Goal: Task Accomplishment & Management: Manage account settings

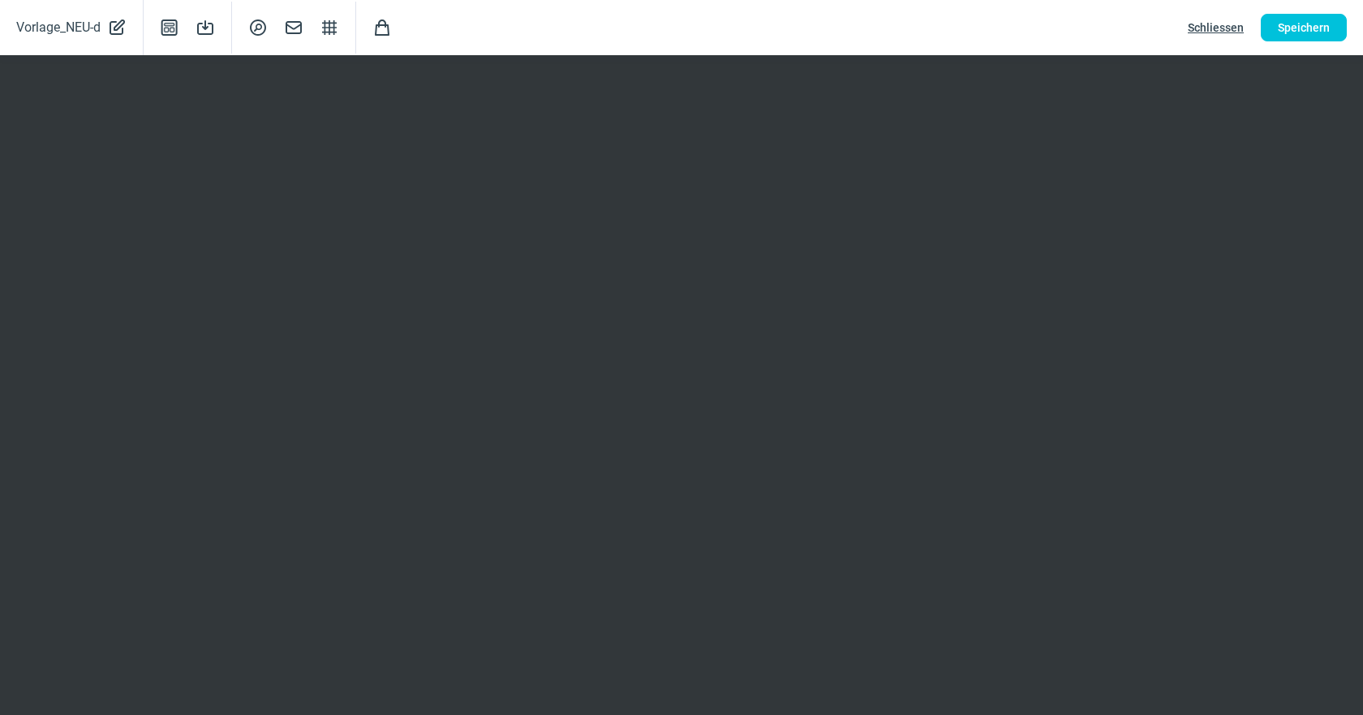
scroll to position [338, 0]
click at [1314, 31] on span "Speichern" at bounding box center [1304, 28] width 52 height 26
click at [1271, 28] on button "Speichern" at bounding box center [1304, 28] width 86 height 28
click at [1311, 24] on span "Speichern" at bounding box center [1304, 28] width 52 height 26
click at [1271, 23] on button "Speichern" at bounding box center [1304, 28] width 86 height 28
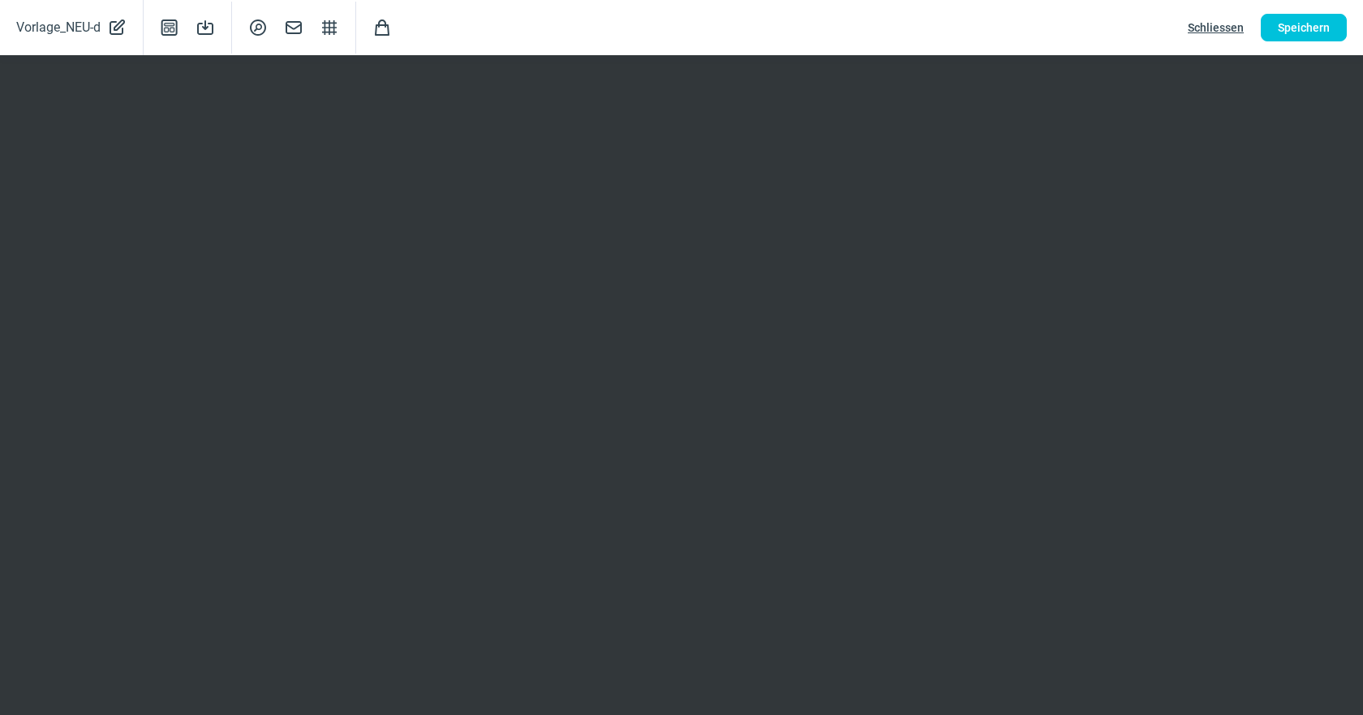
click at [1219, 28] on span "Schliessen" at bounding box center [1216, 28] width 56 height 26
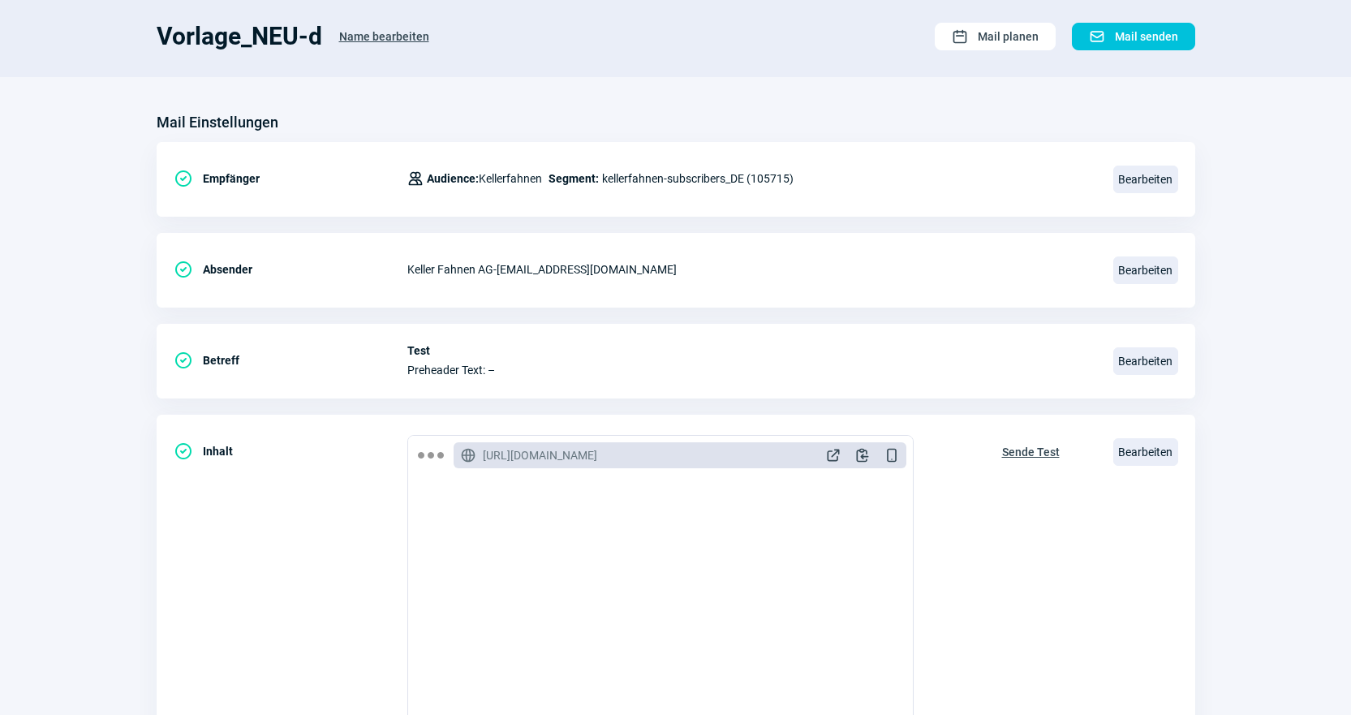
scroll to position [0, 0]
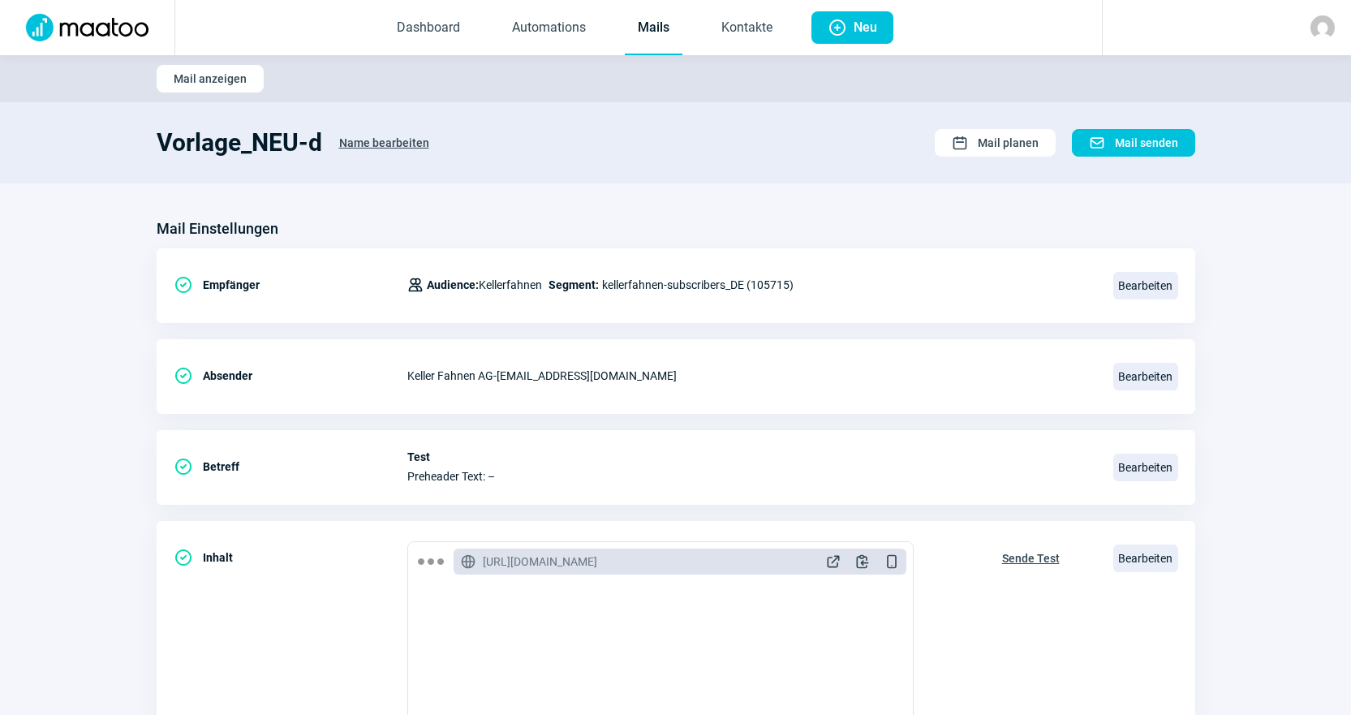
click at [634, 32] on link "Mails" at bounding box center [654, 29] width 58 height 54
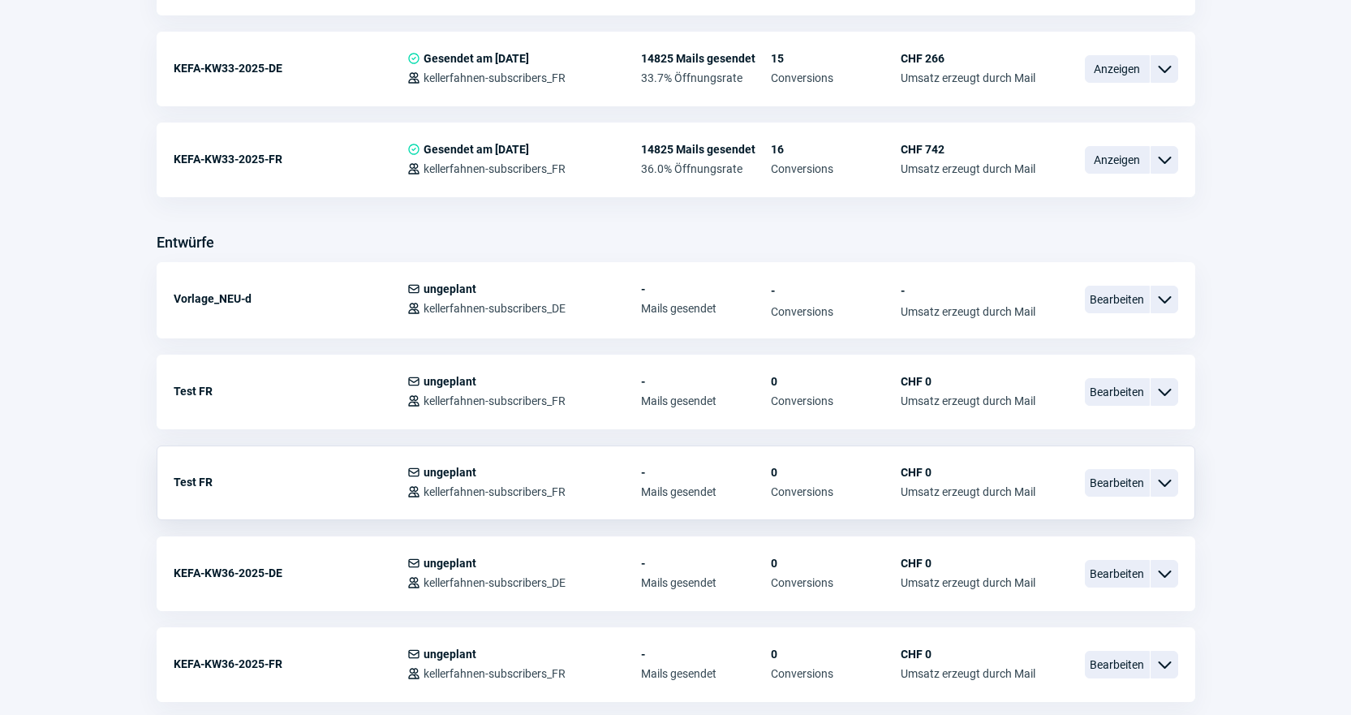
scroll to position [812, 0]
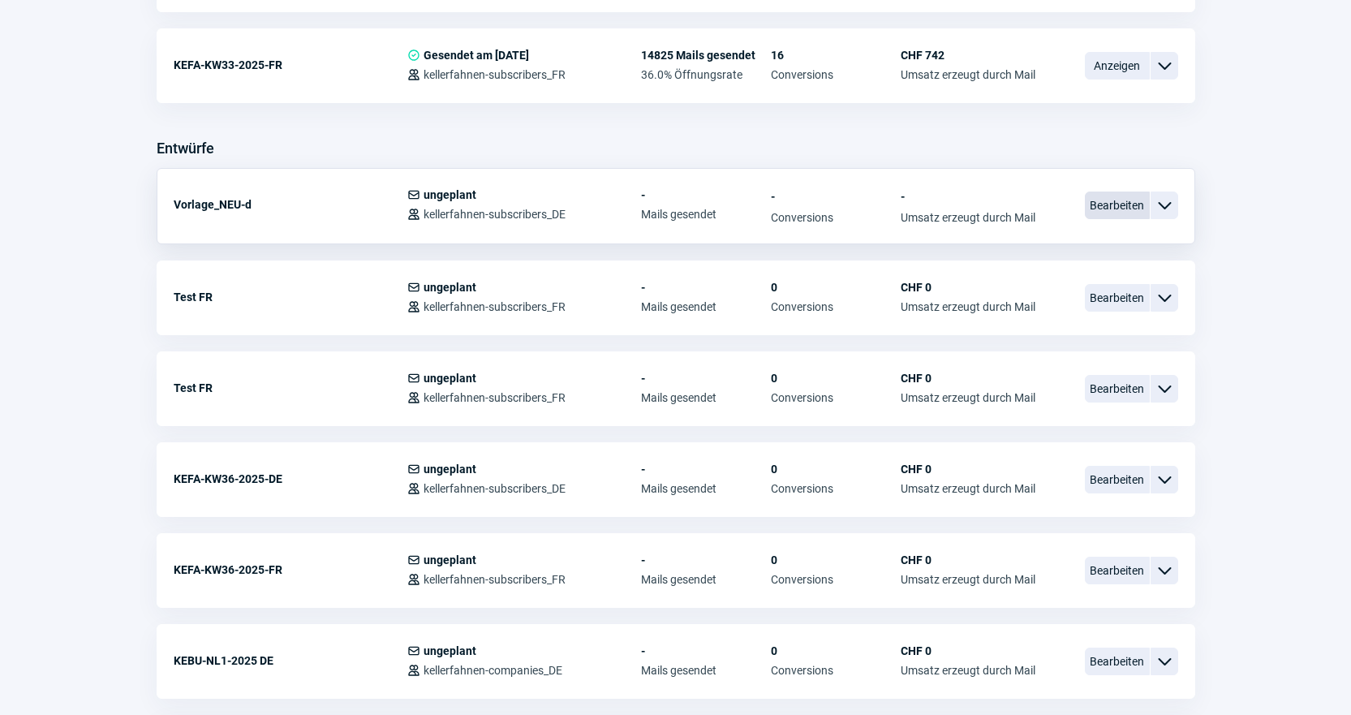
click at [1129, 197] on span "Bearbeiten" at bounding box center [1117, 206] width 65 height 28
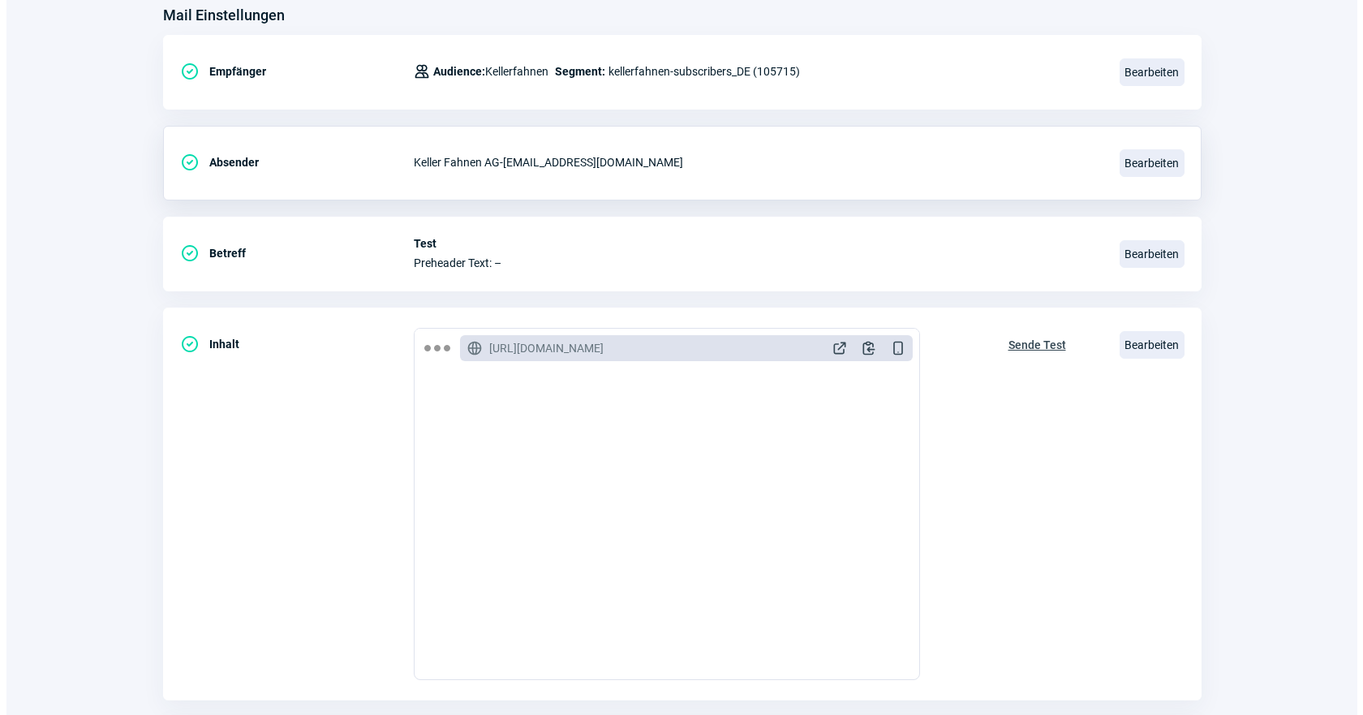
scroll to position [243, 0]
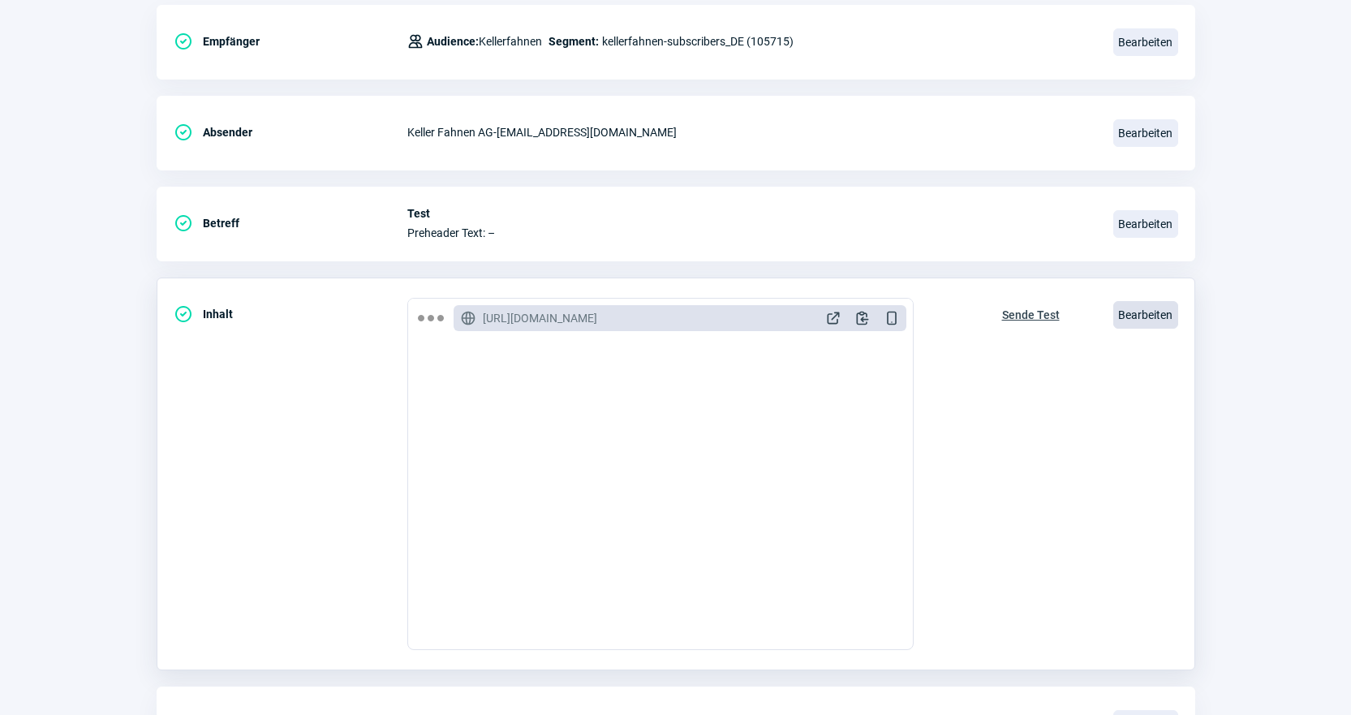
click at [1142, 316] on span "Bearbeiten" at bounding box center [1145, 315] width 65 height 28
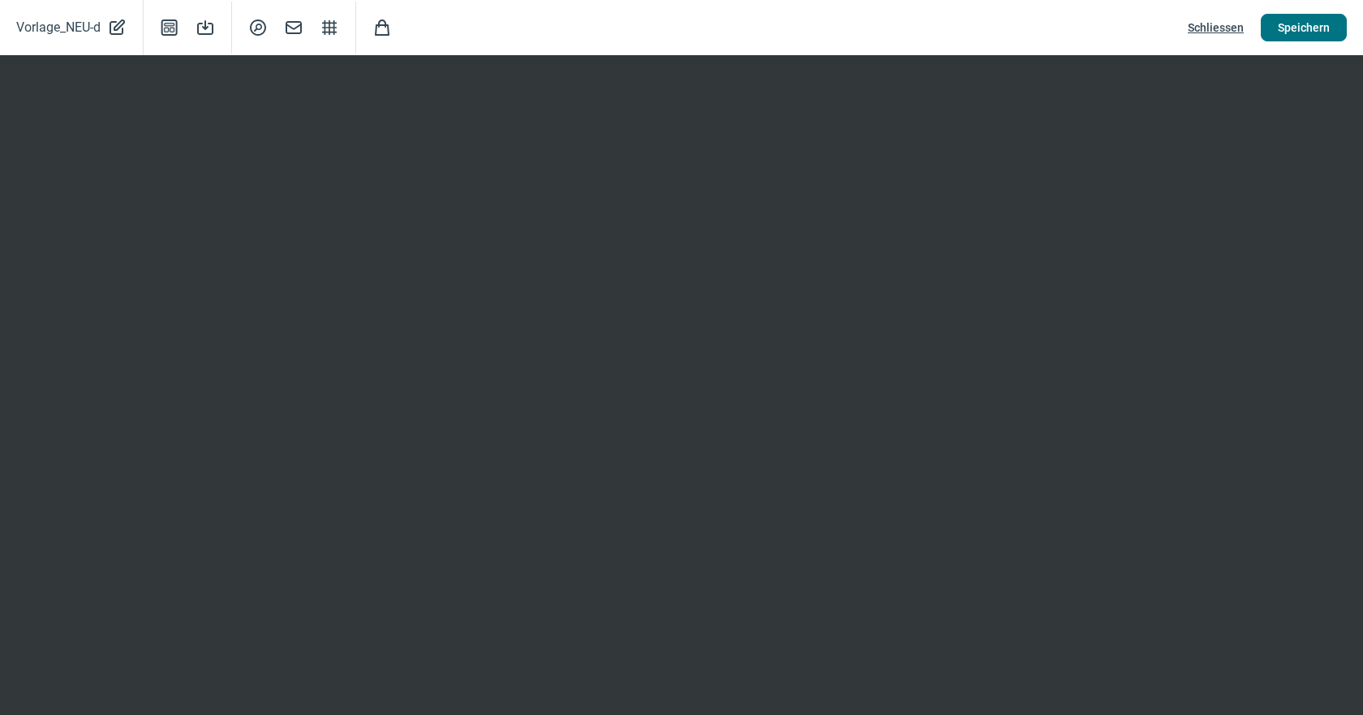
click at [1286, 25] on span "Speichern" at bounding box center [1304, 28] width 52 height 26
click at [1278, 35] on button "Speichern" at bounding box center [1304, 28] width 86 height 28
click at [1301, 38] on span "Speichern" at bounding box center [1304, 28] width 52 height 26
click at [1220, 21] on span "Schliessen" at bounding box center [1216, 28] width 56 height 26
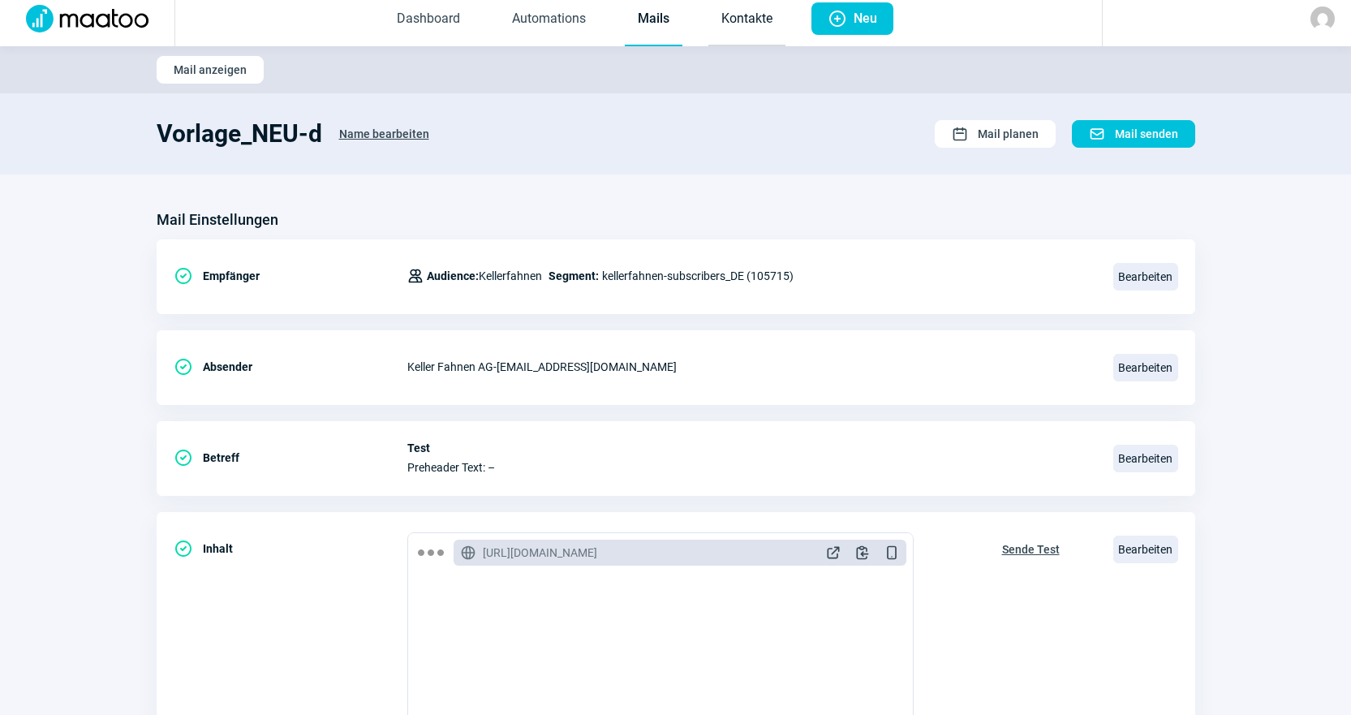
scroll to position [0, 0]
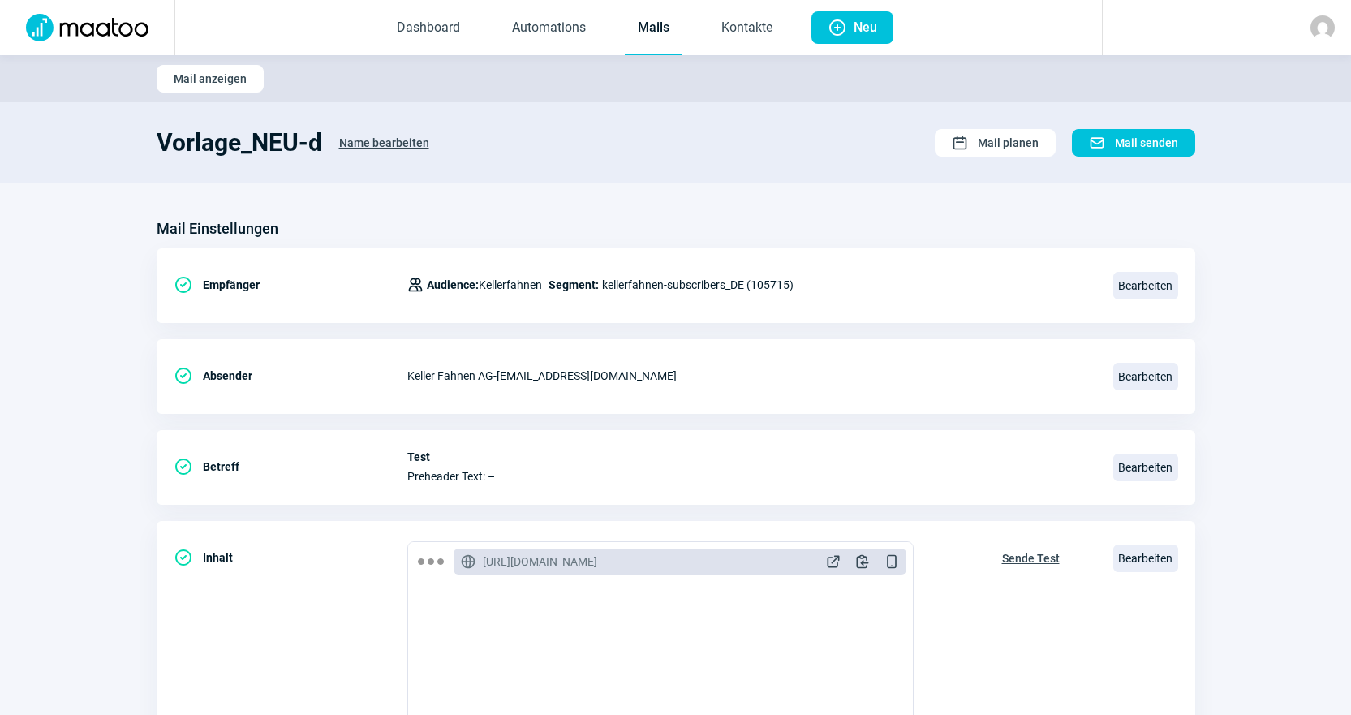
click at [664, 25] on link "Mails" at bounding box center [654, 29] width 58 height 54
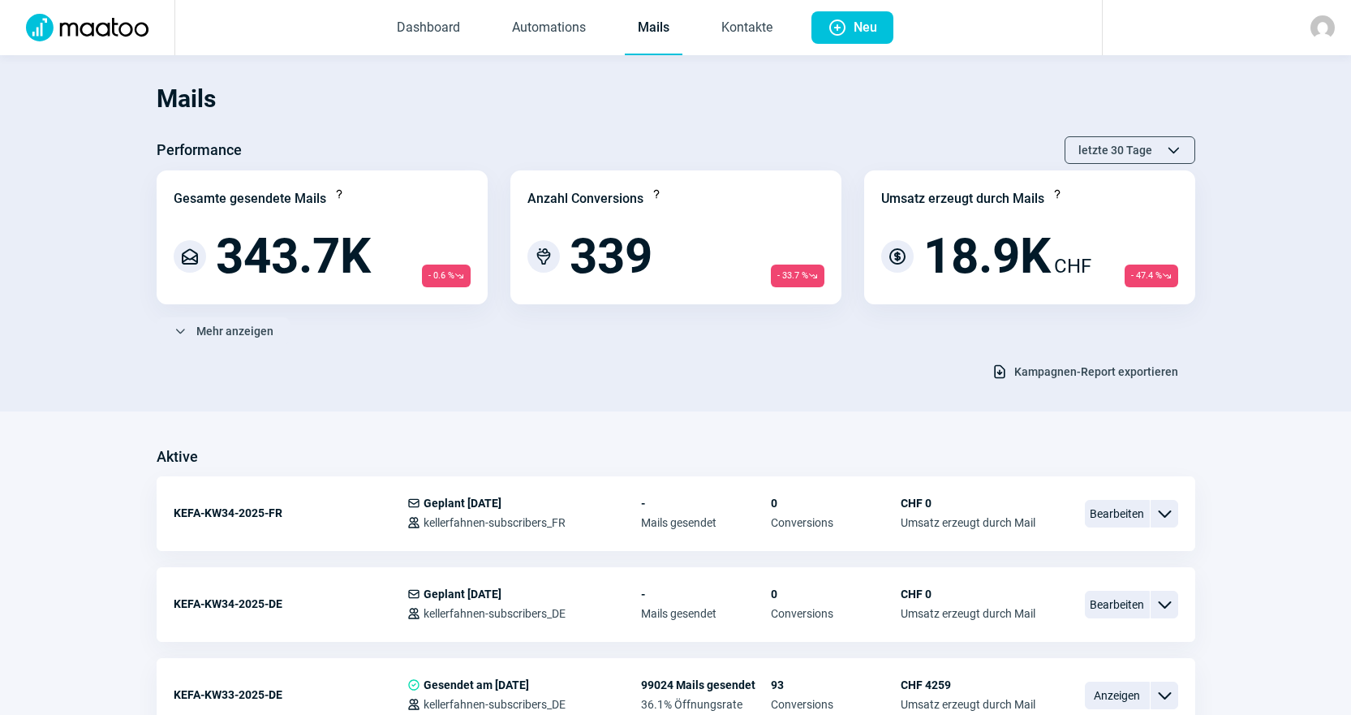
click at [674, 369] on div "Download icon Kampagnen-Report exportieren" at bounding box center [676, 372] width 1039 height 28
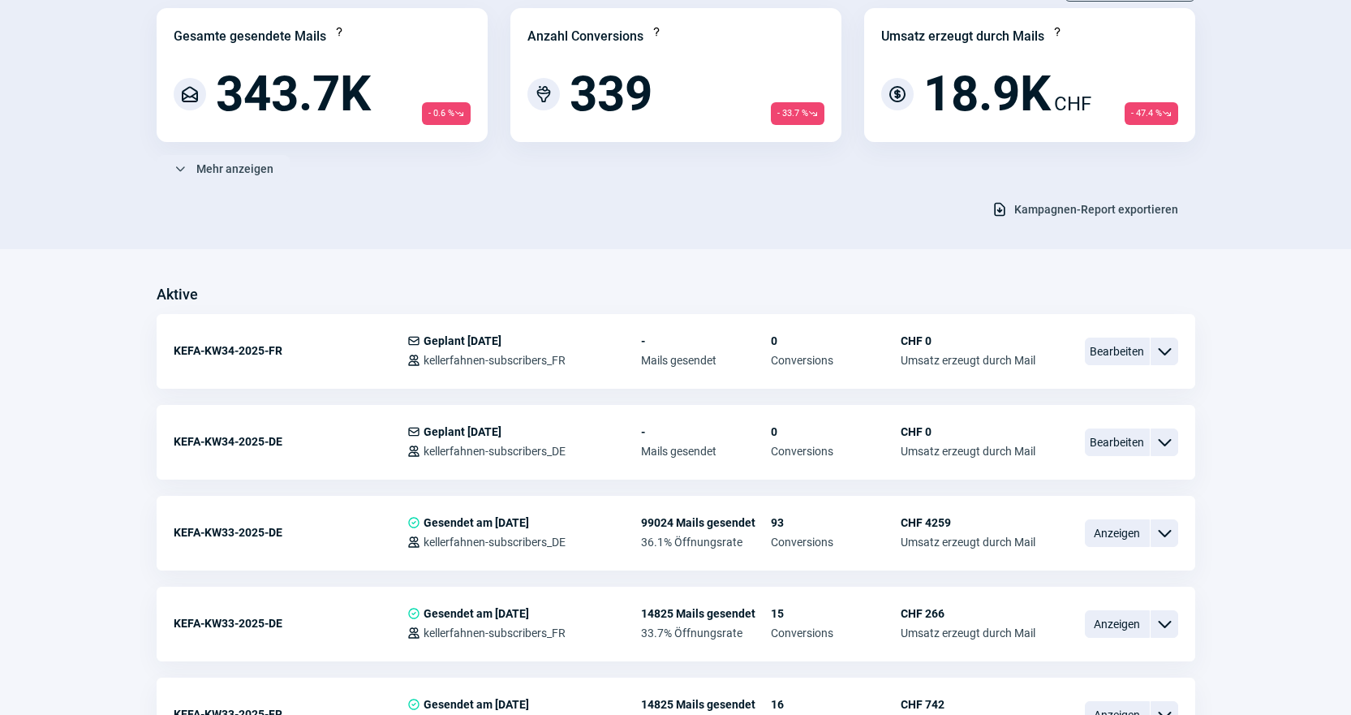
scroll to position [649, 0]
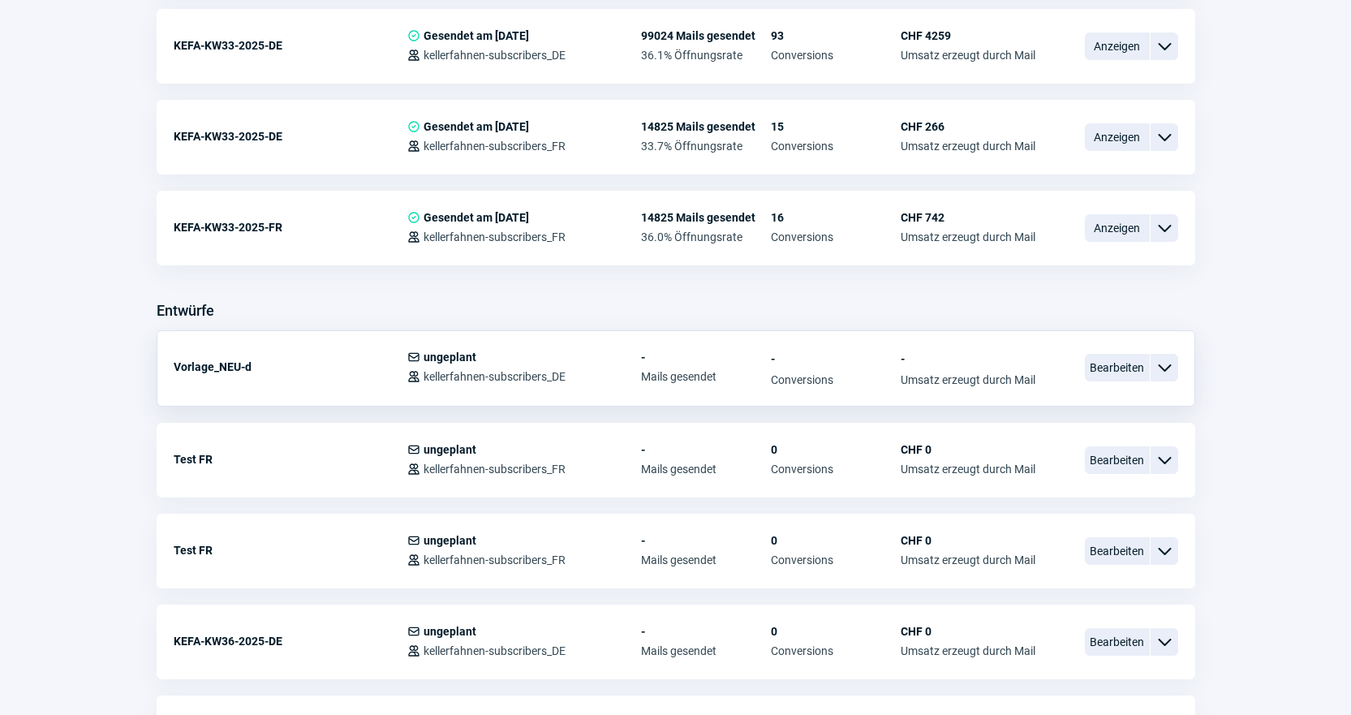
click at [245, 364] on div "Vorlage_NEU-d" at bounding box center [291, 367] width 234 height 32
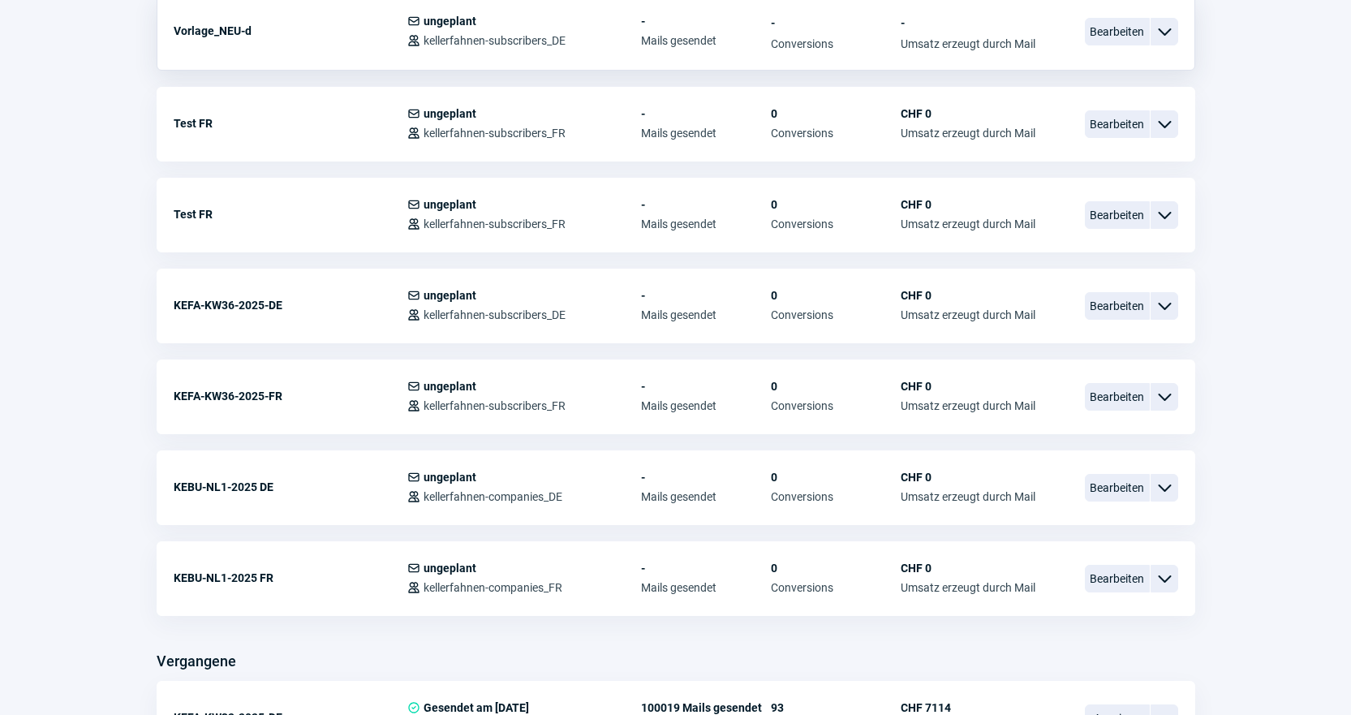
scroll to position [1136, 0]
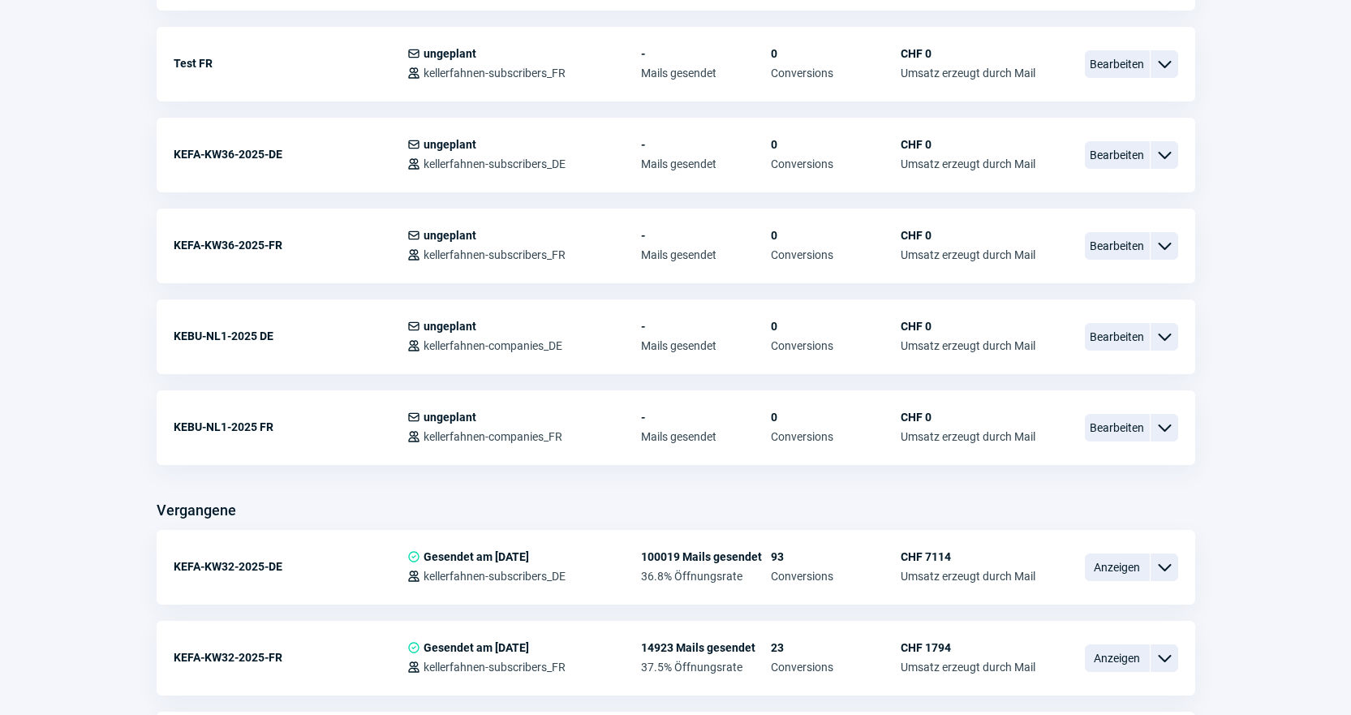
click at [356, 490] on div "Aktive KEFA-KW34-2025-FR Mail icon Geplant [DATE] Users icon kellerfahnen-subsc…" at bounding box center [676, 729] width 1039 height 2842
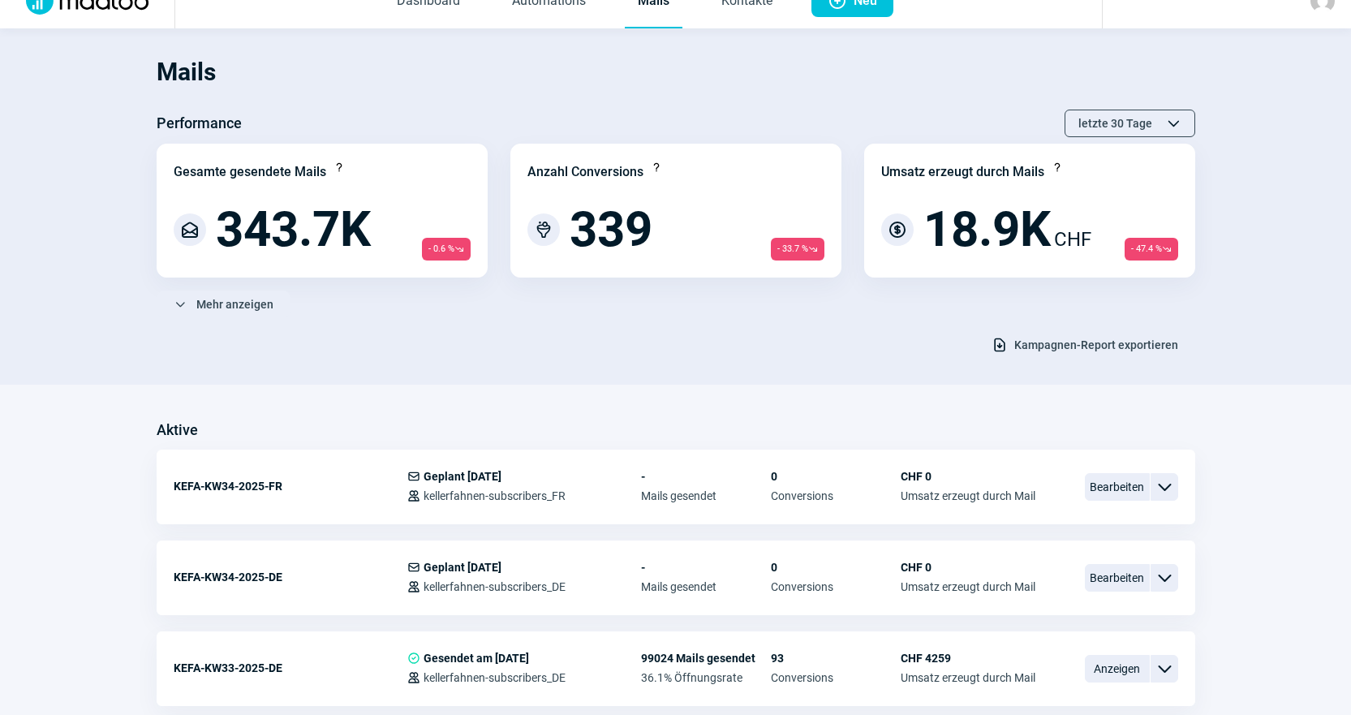
scroll to position [0, 0]
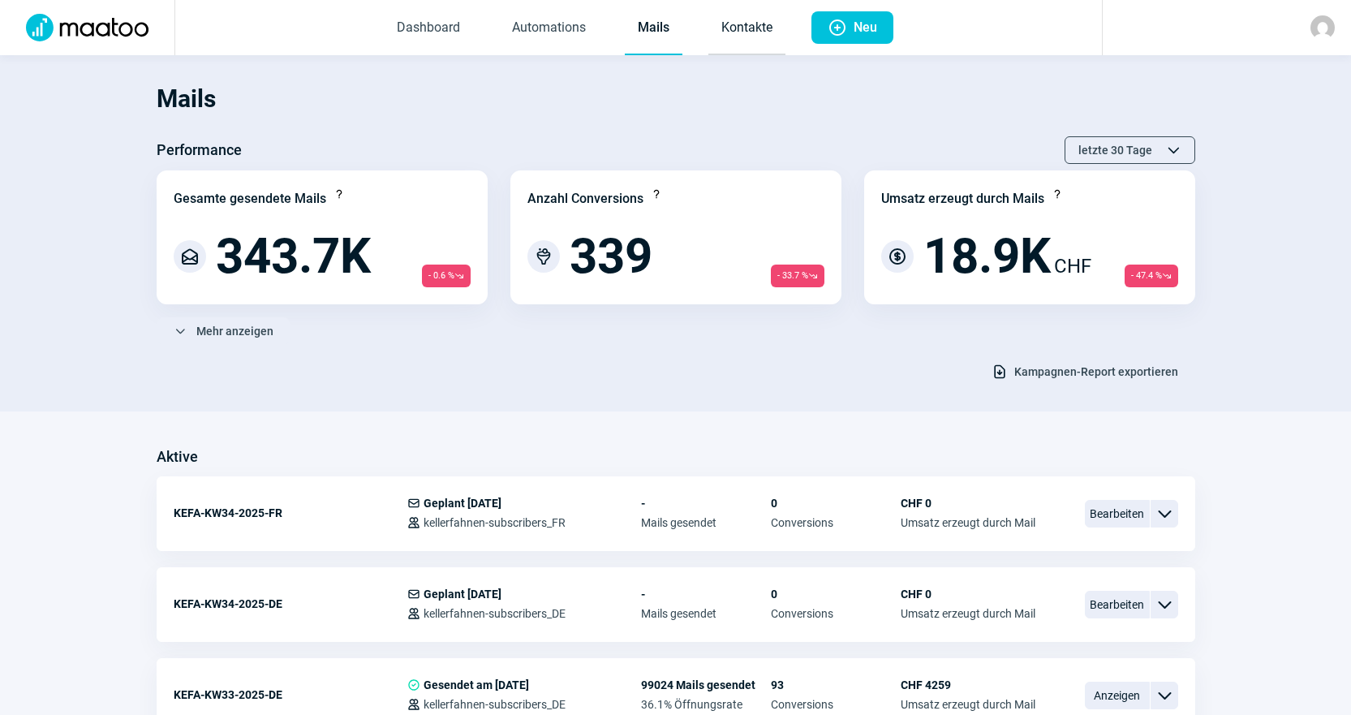
click at [728, 29] on link "Kontakte" at bounding box center [746, 29] width 77 height 54
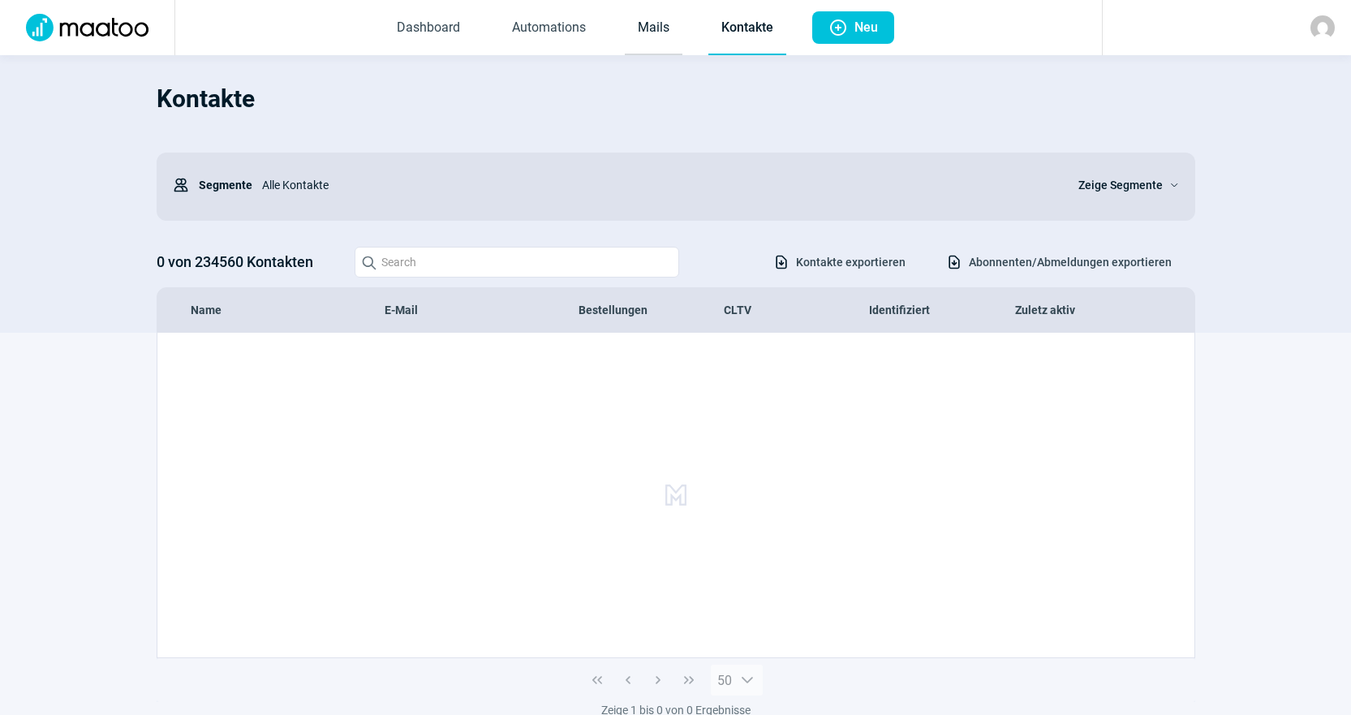
click at [639, 36] on link "Mails" at bounding box center [654, 29] width 58 height 54
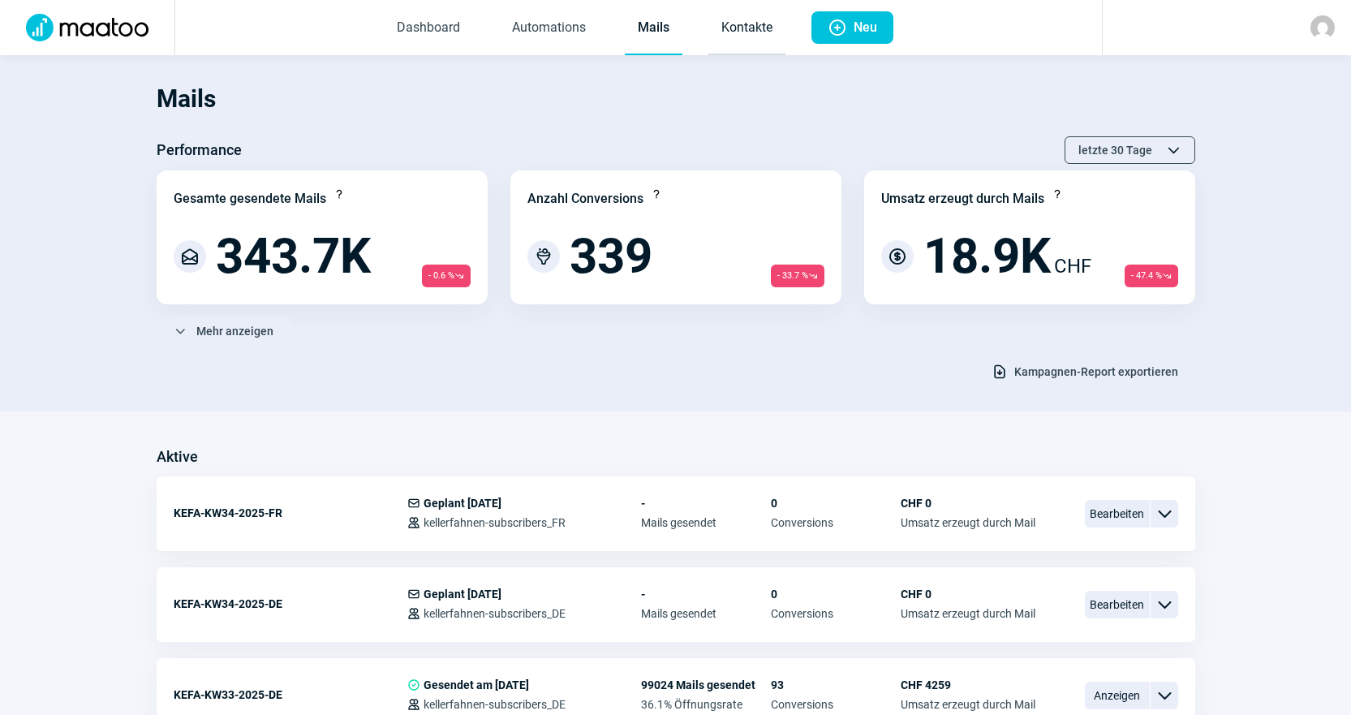
click at [749, 43] on link "Kontakte" at bounding box center [746, 29] width 77 height 54
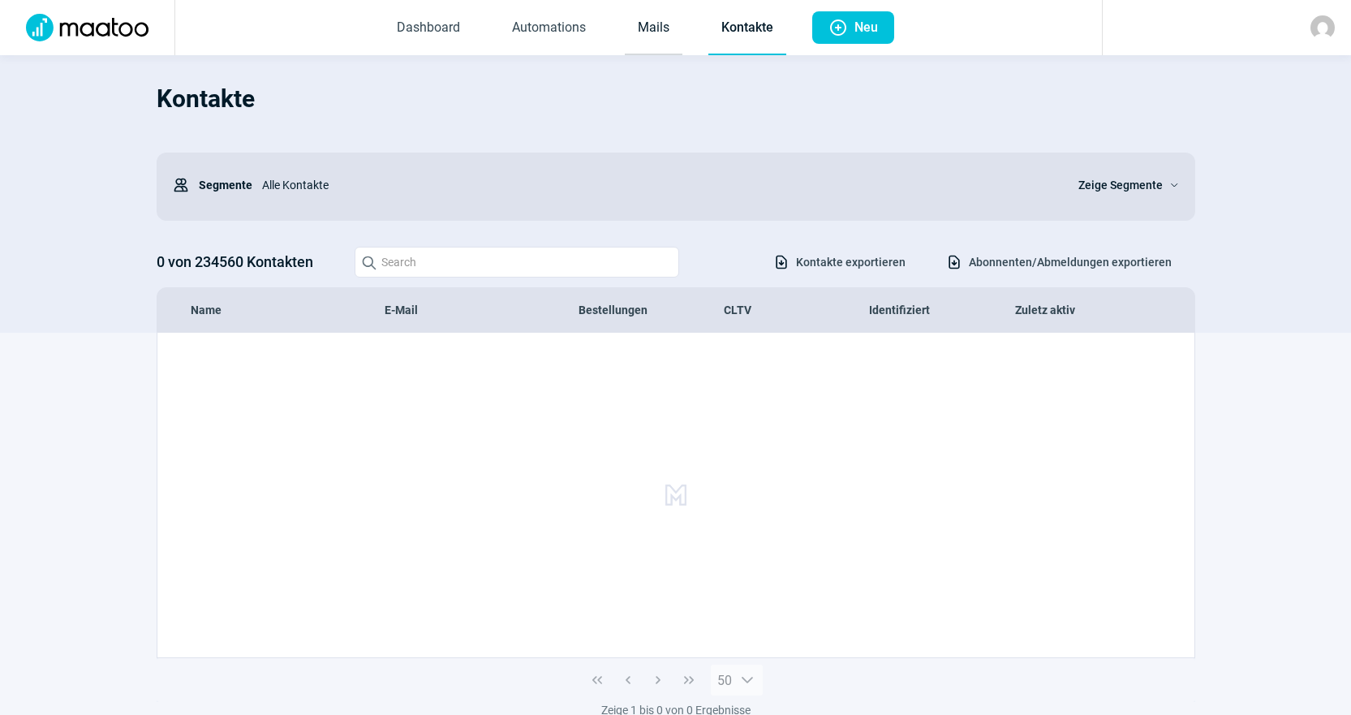
click at [629, 19] on link "Mails" at bounding box center [654, 29] width 58 height 54
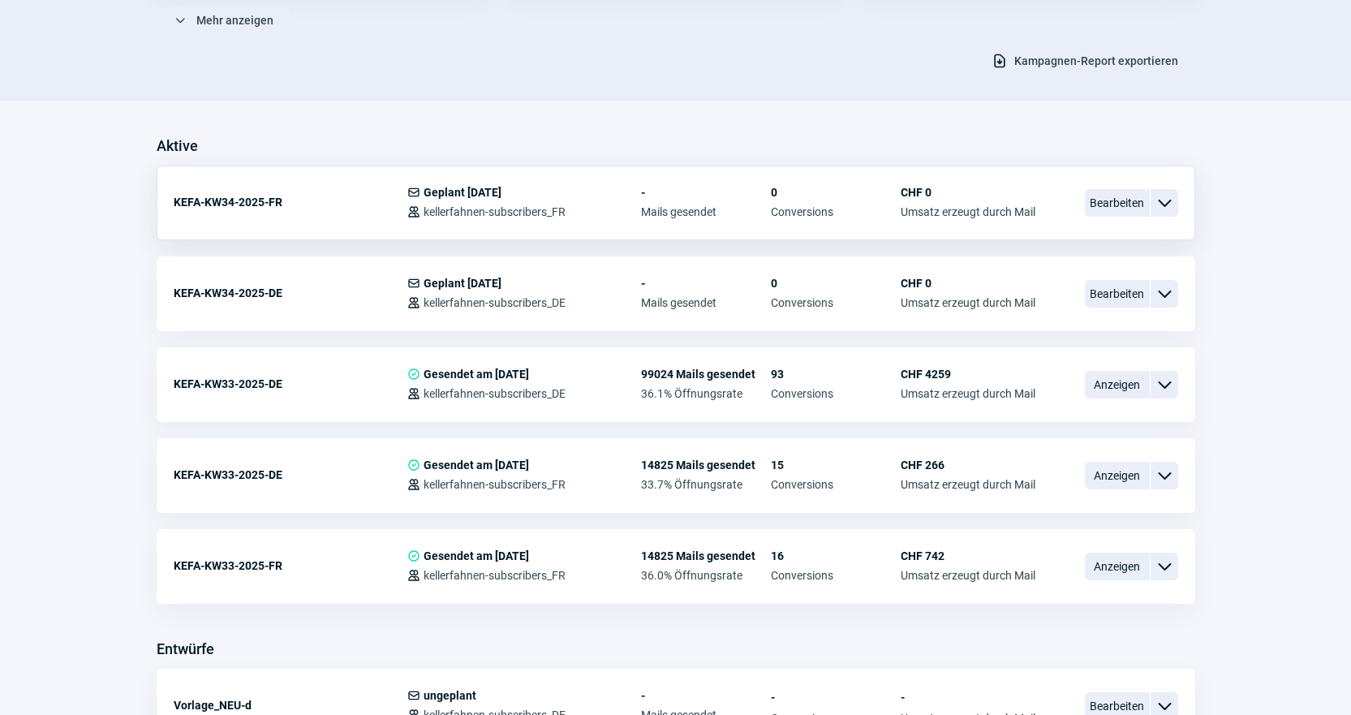
scroll to position [487, 0]
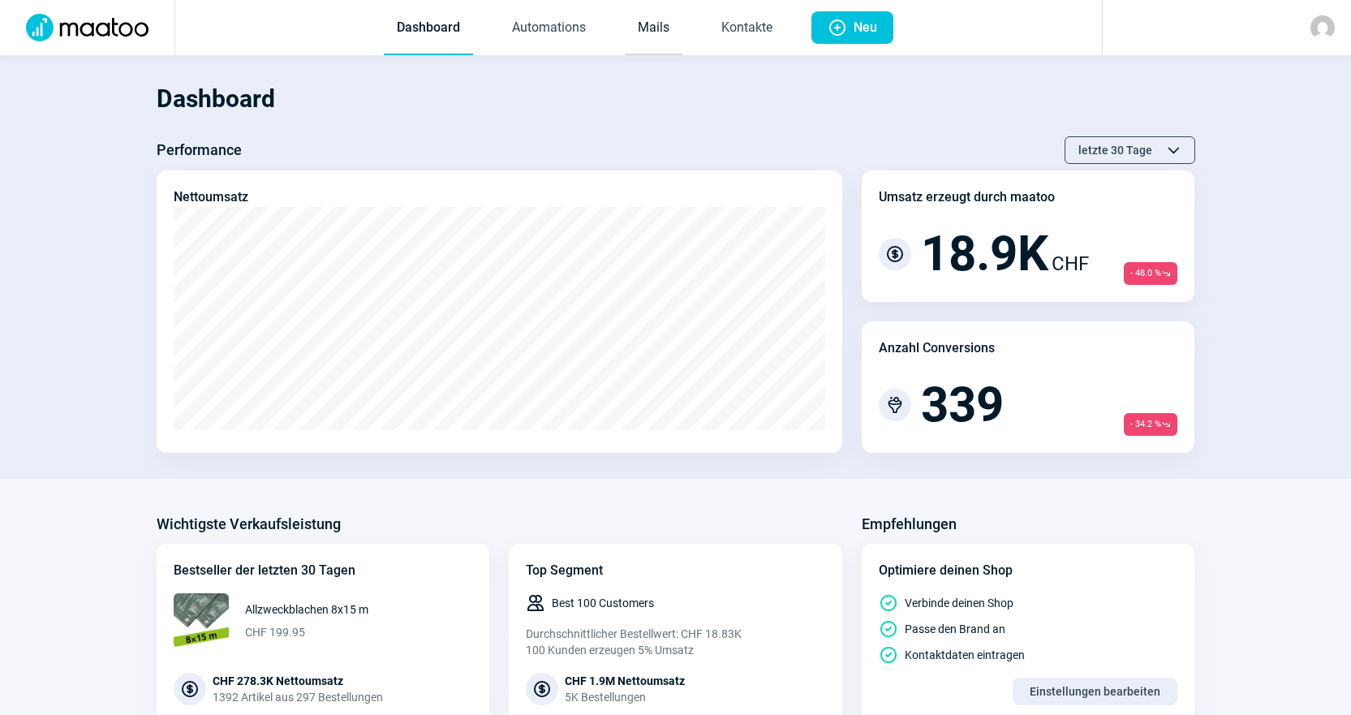
click at [672, 42] on link "Mails" at bounding box center [654, 29] width 58 height 54
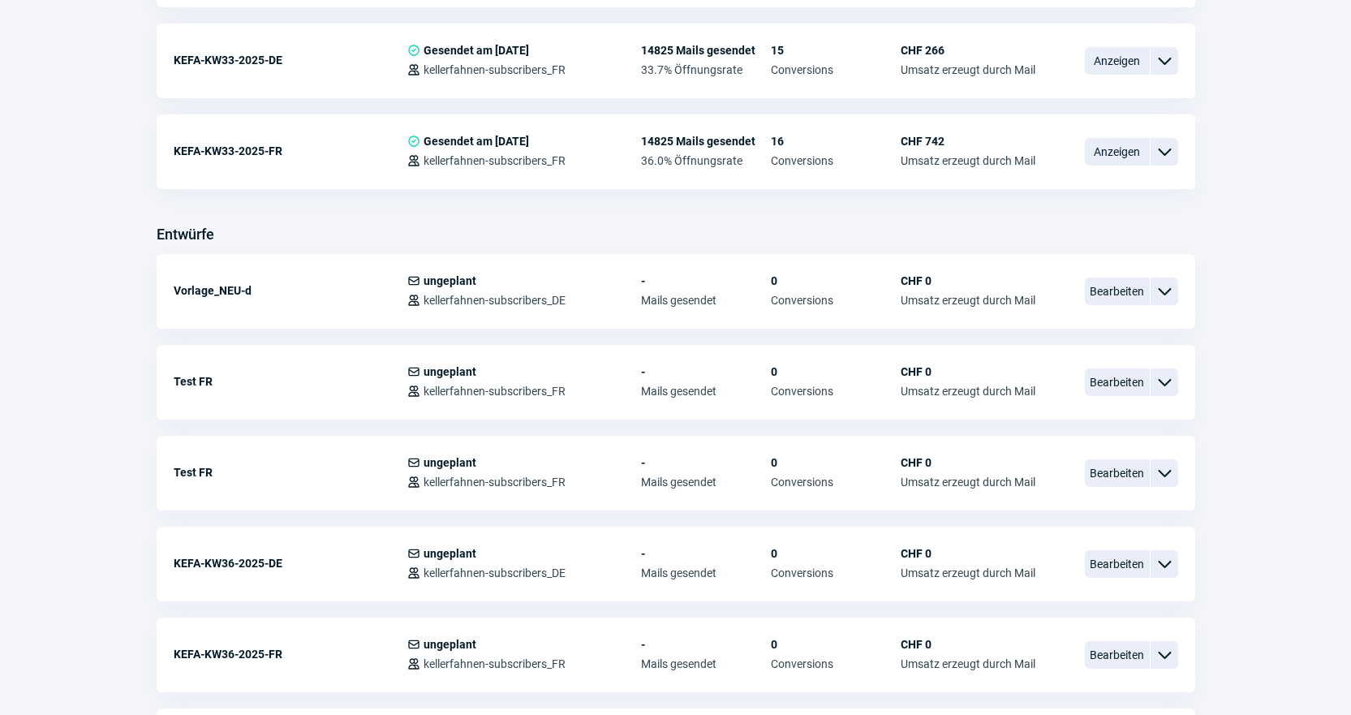
scroll to position [730, 0]
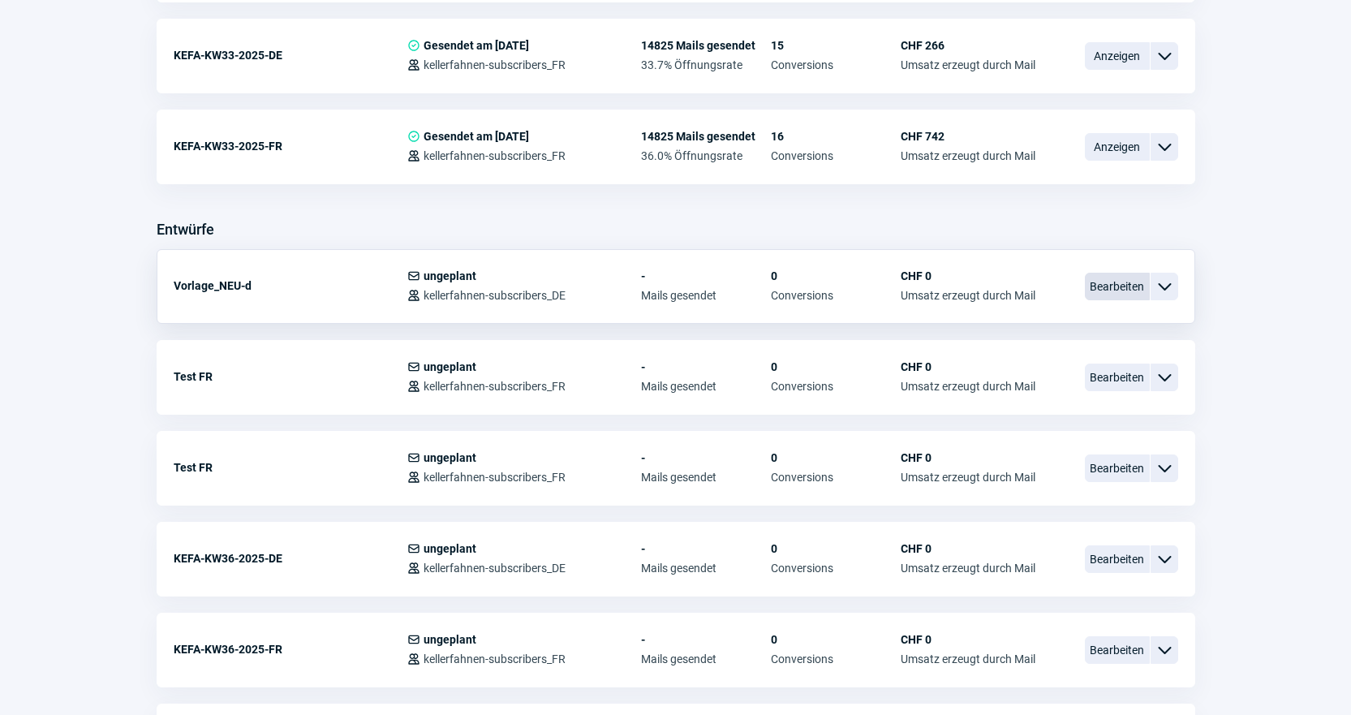
click at [1134, 291] on span "Bearbeiten" at bounding box center [1117, 287] width 65 height 28
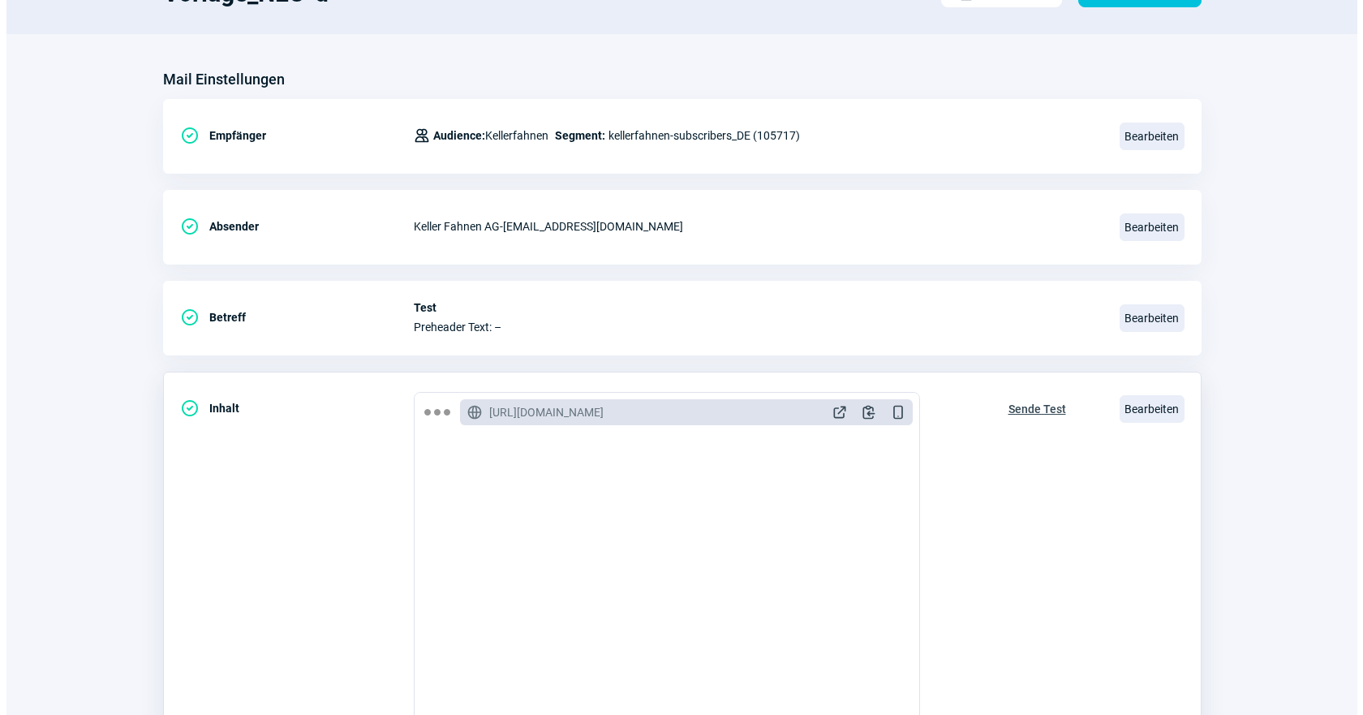
scroll to position [325, 0]
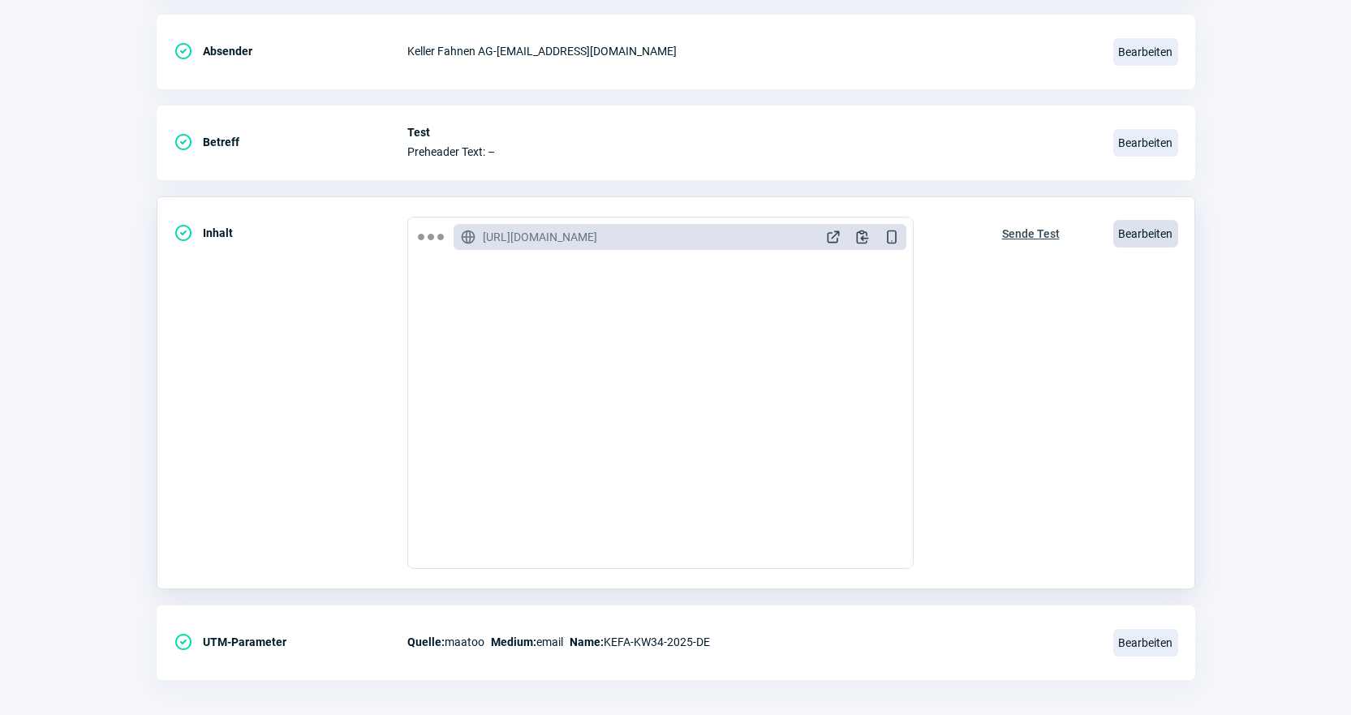
click at [1150, 226] on span "Bearbeiten" at bounding box center [1145, 234] width 65 height 28
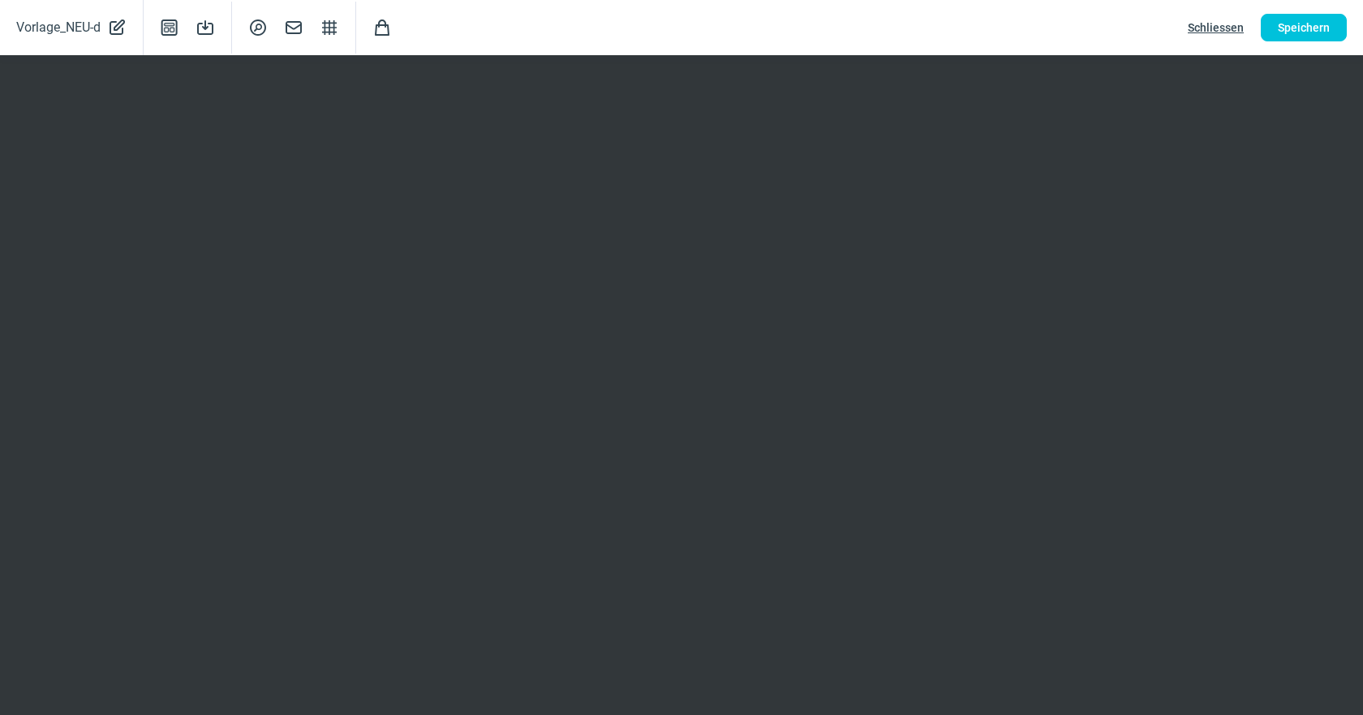
click at [1233, 30] on span "Schliessen" at bounding box center [1216, 28] width 56 height 26
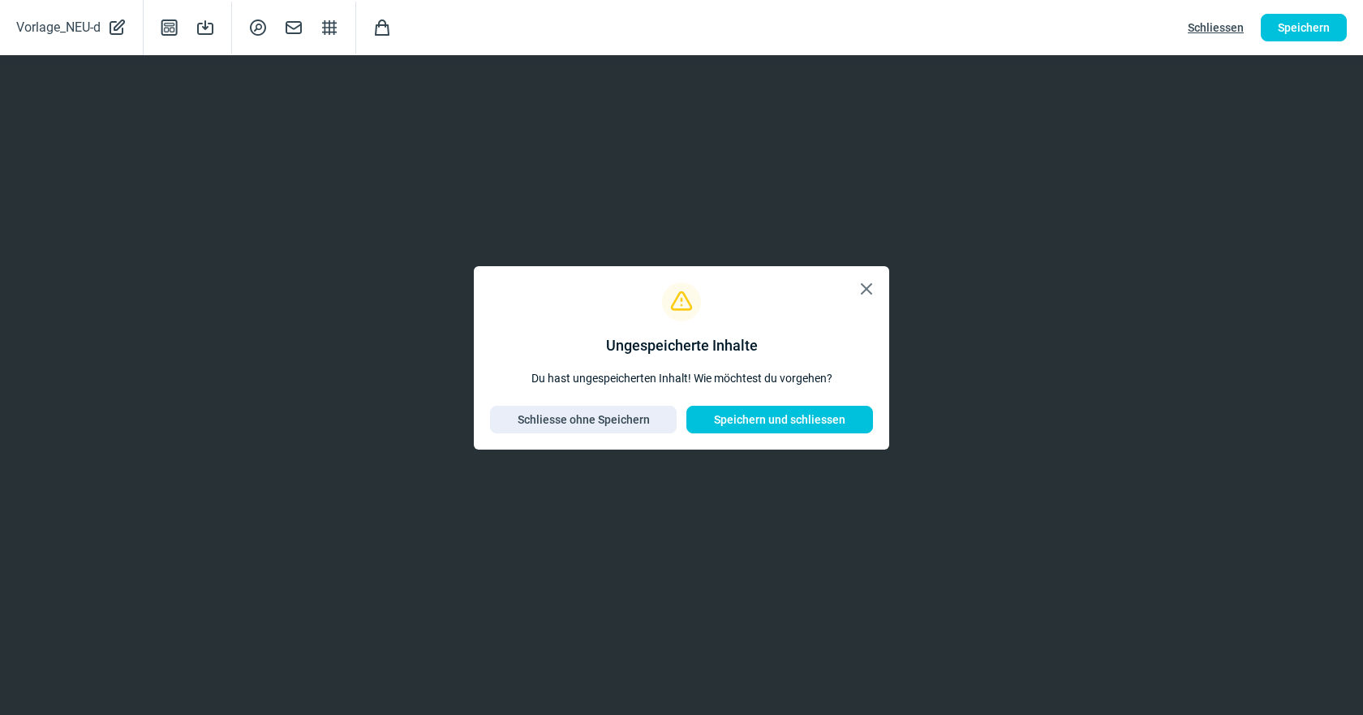
click at [860, 294] on span "X icon" at bounding box center [866, 288] width 19 height 19
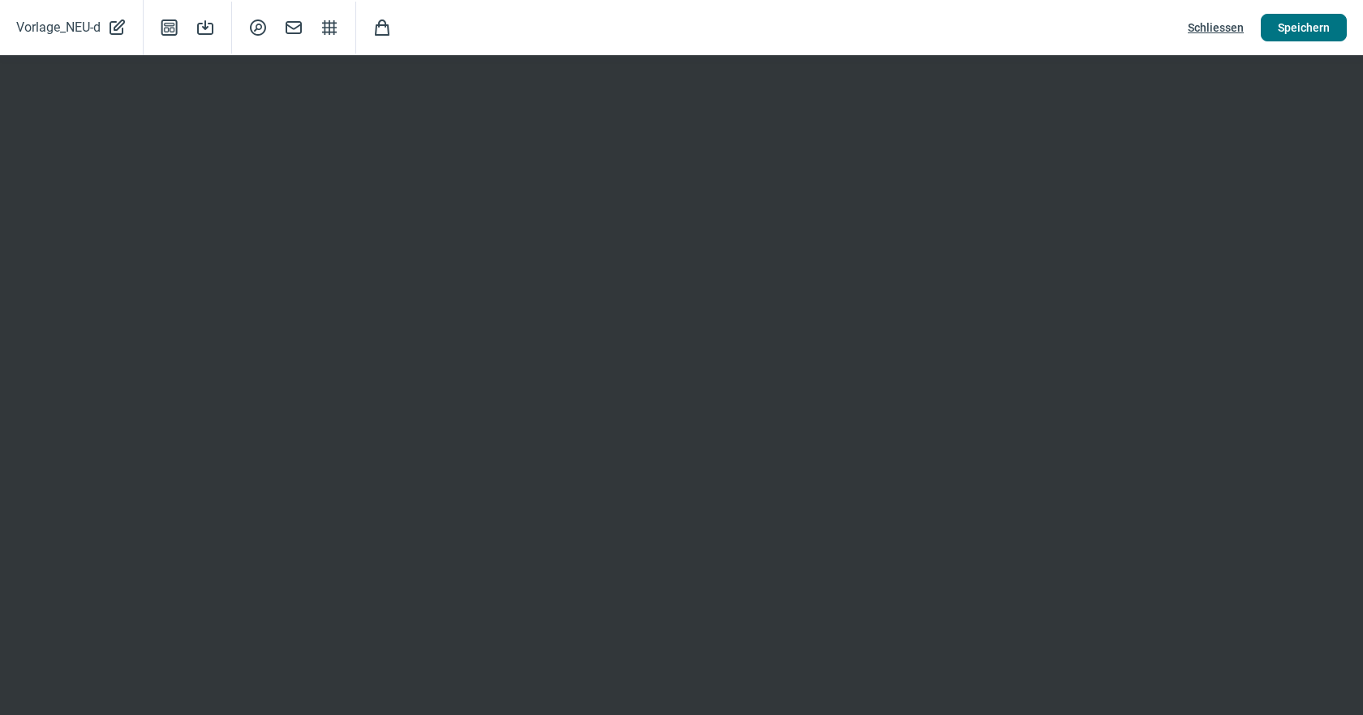
click at [1314, 28] on span "Speichern" at bounding box center [1304, 28] width 52 height 26
click at [1287, 27] on span "Speichern" at bounding box center [1304, 28] width 52 height 26
click at [1328, 15] on span "Speichern" at bounding box center [1304, 28] width 52 height 26
click at [1232, 31] on span "Schliessen" at bounding box center [1216, 28] width 56 height 26
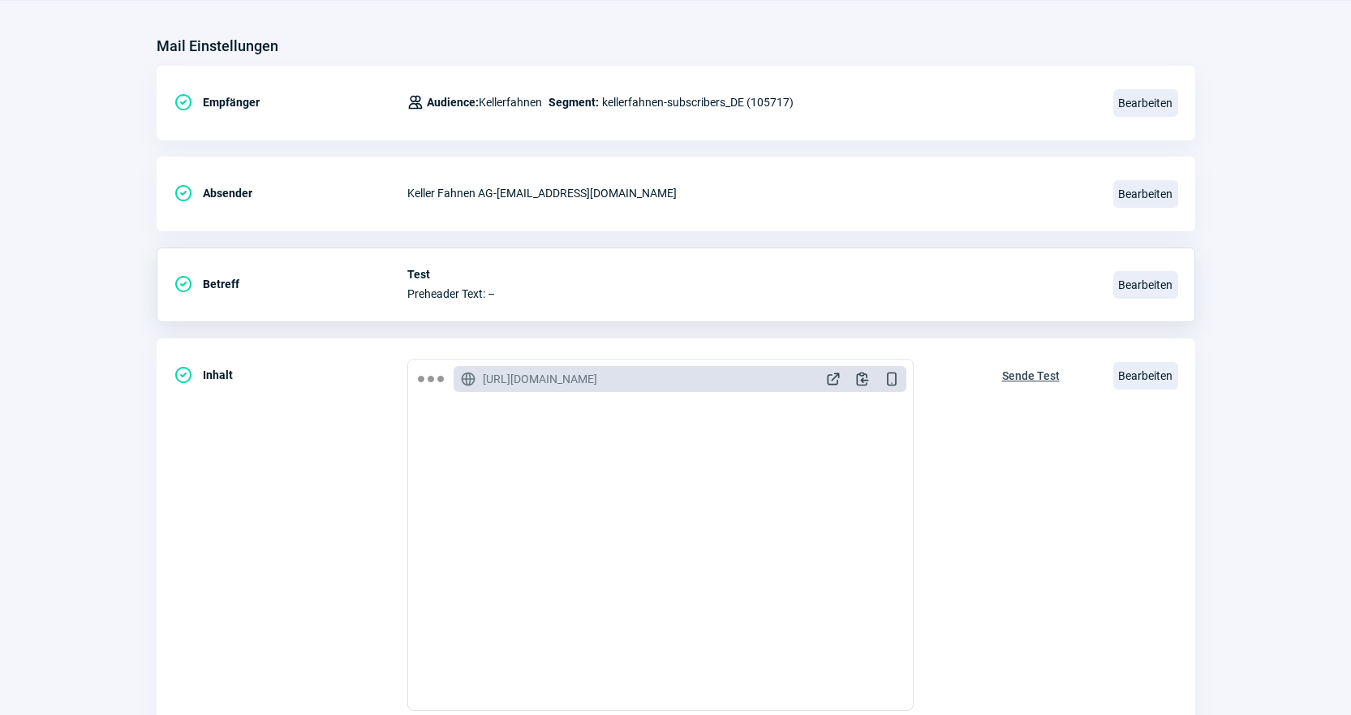
scroll to position [0, 0]
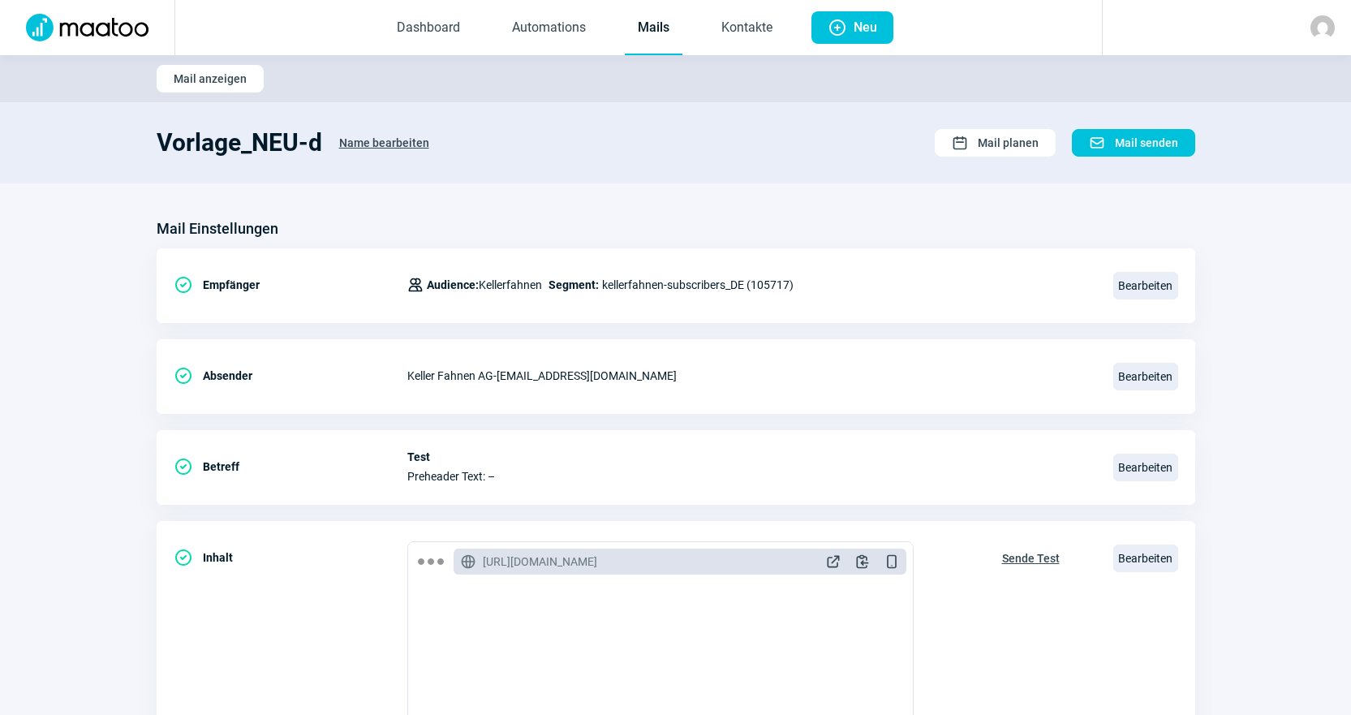
click at [645, 21] on link "Mails" at bounding box center [654, 29] width 58 height 54
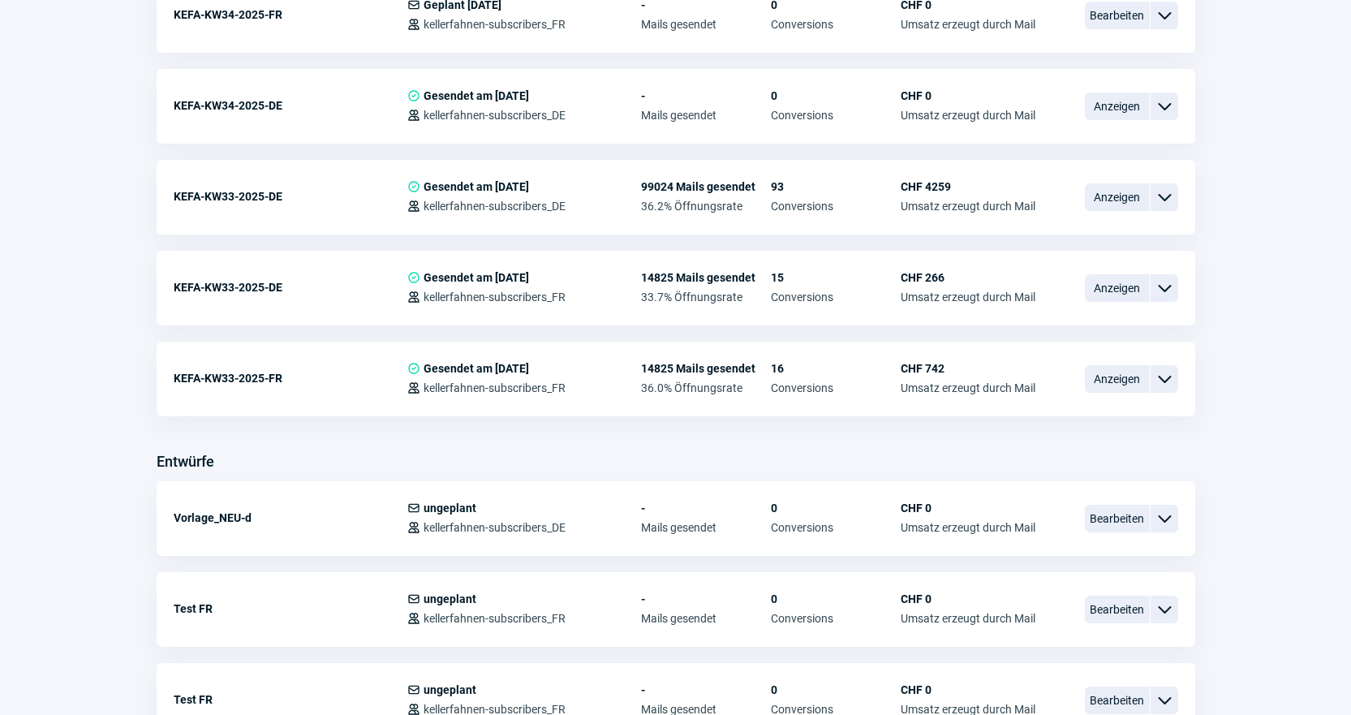
scroll to position [649, 0]
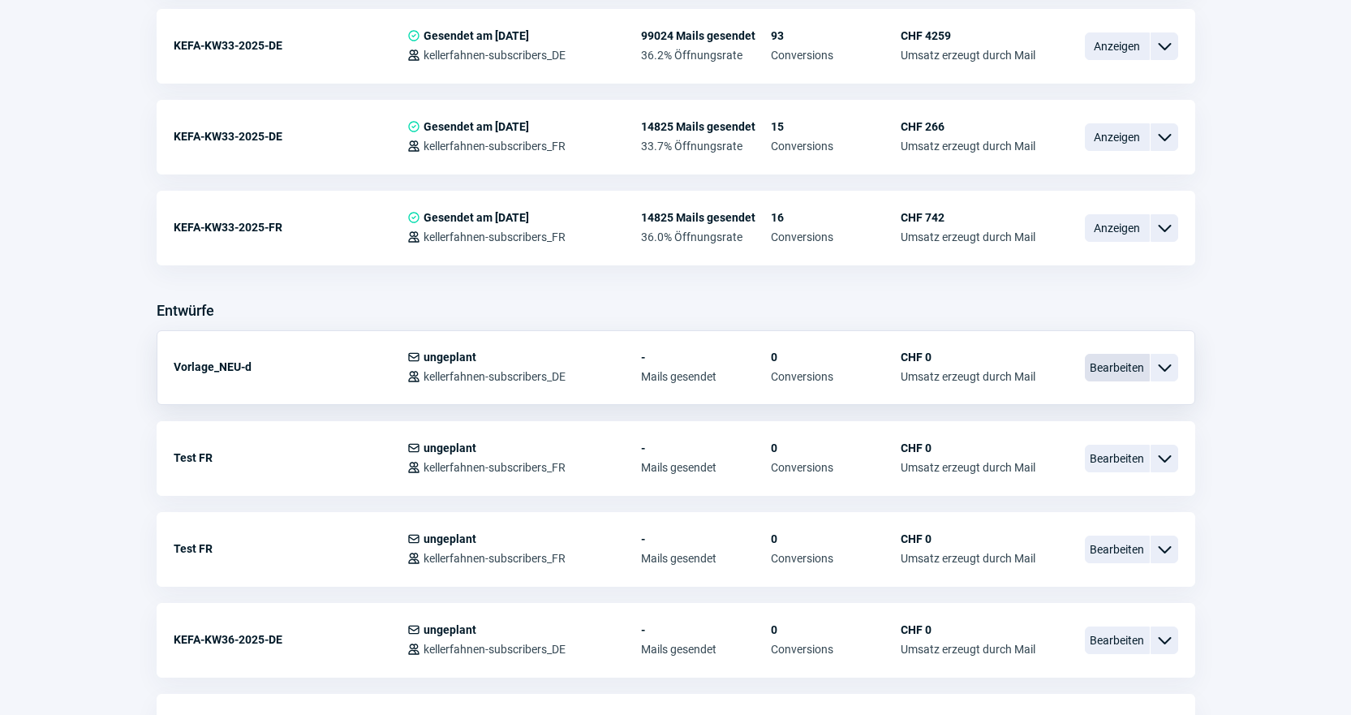
click at [1147, 363] on span "Bearbeiten" at bounding box center [1117, 368] width 65 height 28
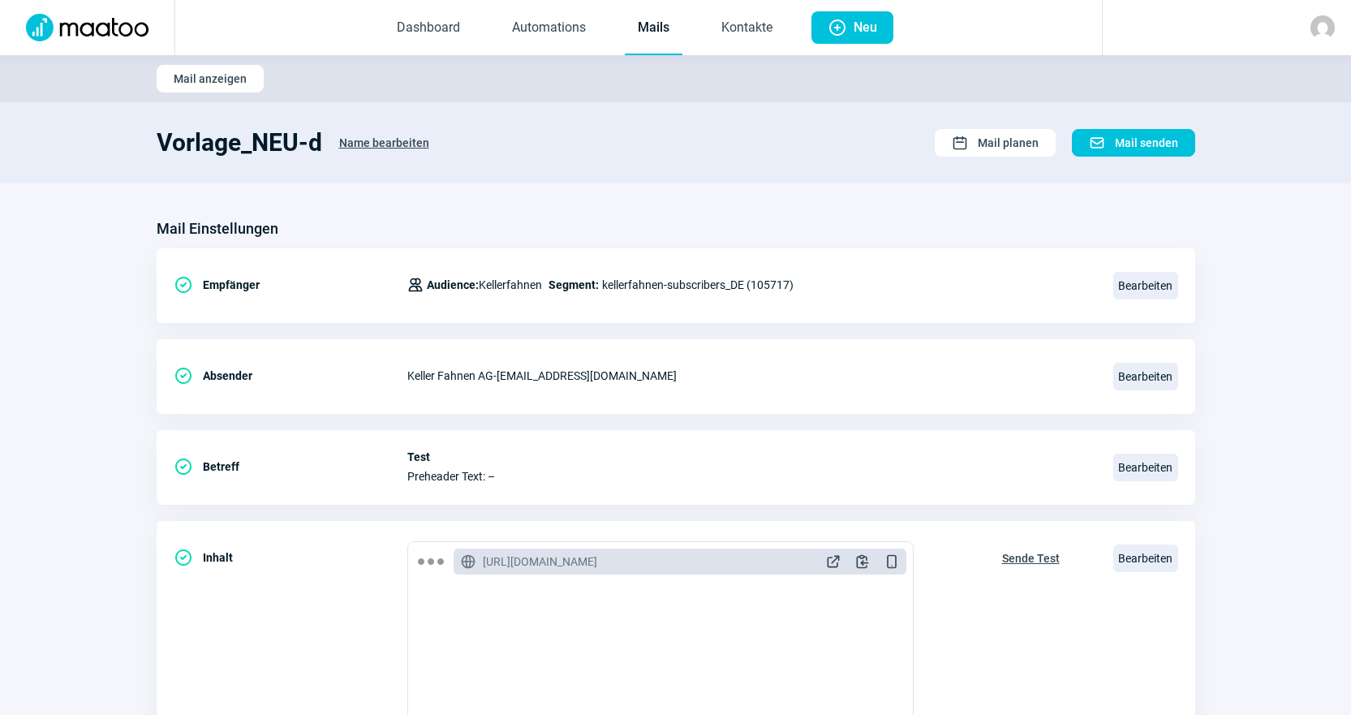
click at [662, 30] on link "Mails" at bounding box center [654, 29] width 58 height 54
